Goal: Information Seeking & Learning: Compare options

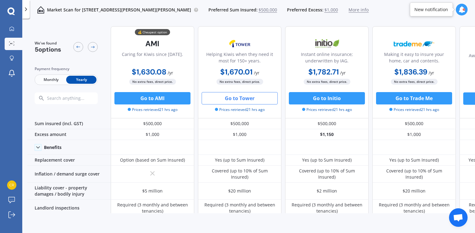
click at [426, 213] on div "We've found 5 options Payment frequency Monthly Yearly 💰 Cheapest option Caring…" at bounding box center [251, 127] width 448 height 213
